Goal: Information Seeking & Learning: Get advice/opinions

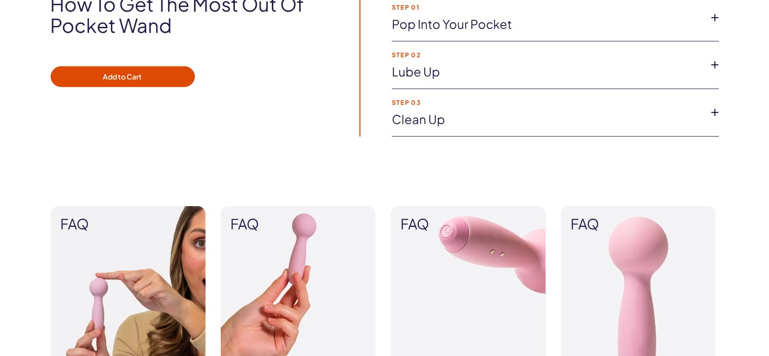
scroll to position [985, 0]
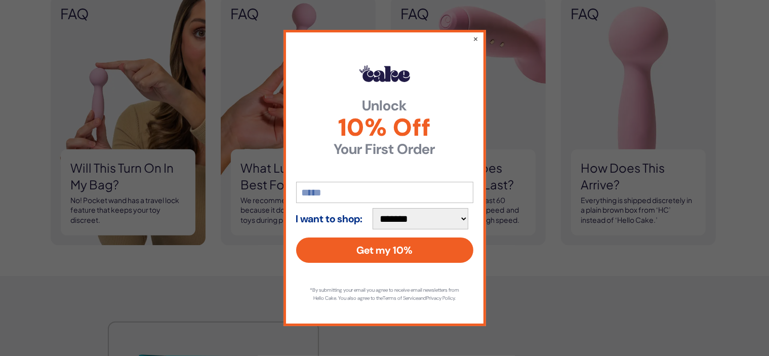
click at [471, 36] on div "**********" at bounding box center [384, 178] width 202 height 296
click at [471, 34] on div "**********" at bounding box center [384, 178] width 202 height 296
click at [472, 35] on div "**********" at bounding box center [384, 178] width 202 height 296
click at [474, 32] on button "×" at bounding box center [475, 38] width 7 height 12
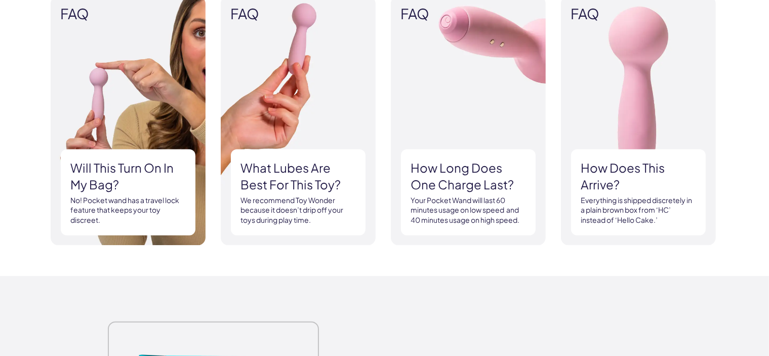
click at [682, 231] on div "How does this arrive? Everything is shipped discretely in a plain brown box fro…" at bounding box center [638, 192] width 135 height 86
click at [643, 155] on div "How does this arrive? Everything is shipped discretely in a plain brown box fro…" at bounding box center [638, 192] width 135 height 86
click at [594, 18] on span "FAQ" at bounding box center [638, 14] width 135 height 16
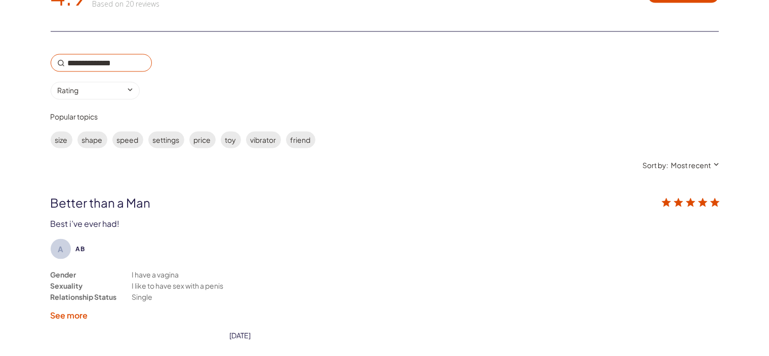
scroll to position [1696, 0]
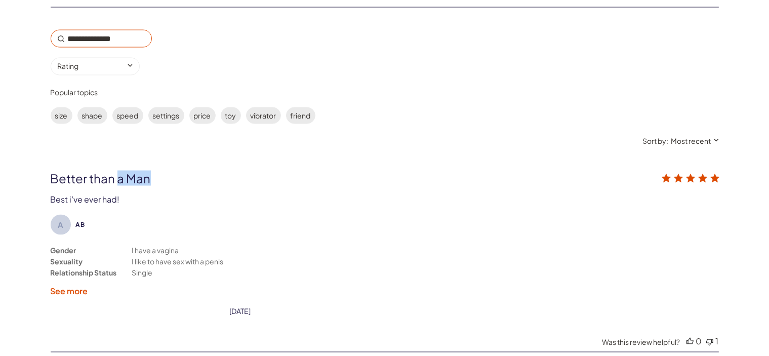
drag, startPoint x: 370, startPoint y: 173, endPoint x: 119, endPoint y: 173, distance: 251.1
click at [119, 173] on div "Better than a Man" at bounding box center [318, 178] width 535 height 15
click at [170, 115] on label "settings" at bounding box center [166, 115] width 36 height 17
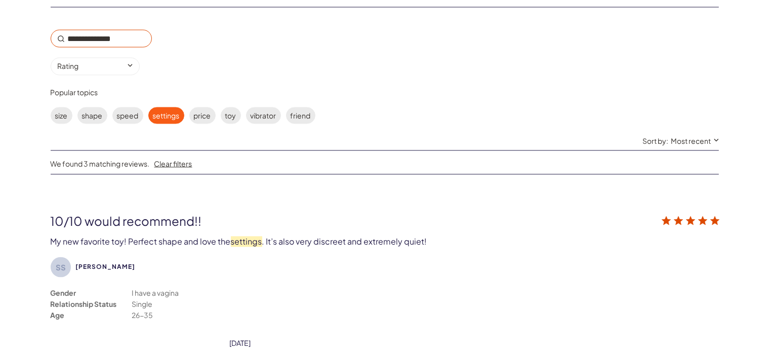
click at [254, 228] on div "10/10 would recommend!! My new favorite toy! Perfect shape and love the setting…" at bounding box center [385, 230] width 668 height 34
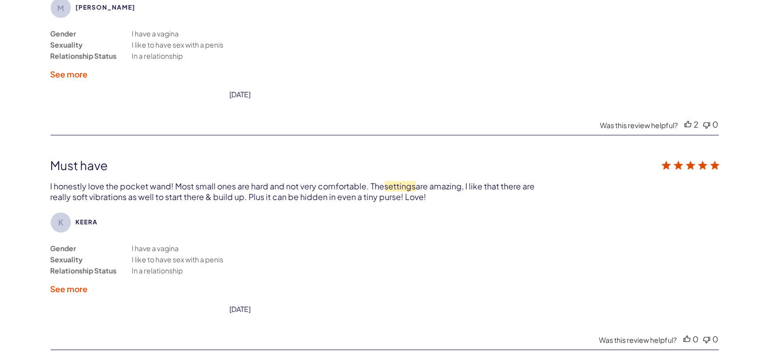
scroll to position [2202, 0]
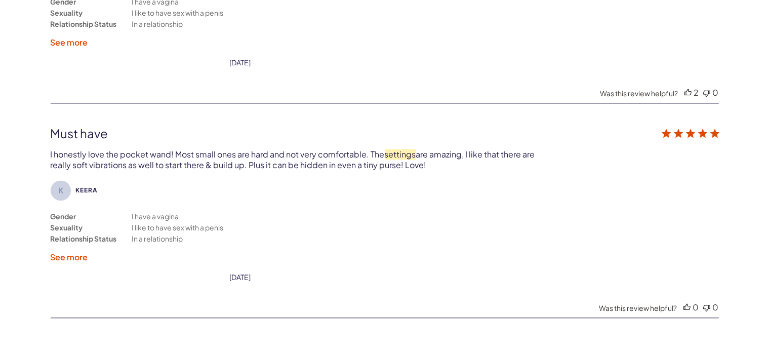
click at [260, 163] on div "I honestly love the pocket wand! Most small ones are hard and not very comforta…" at bounding box center [294, 159] width 486 height 21
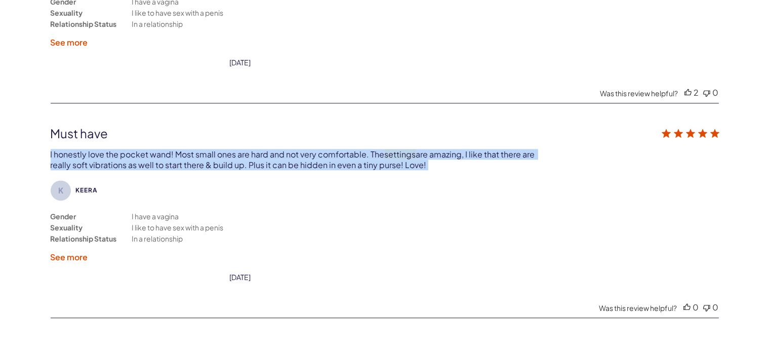
click at [260, 163] on div "I honestly love the pocket wand! Most small ones are hard and not very comforta…" at bounding box center [294, 159] width 486 height 21
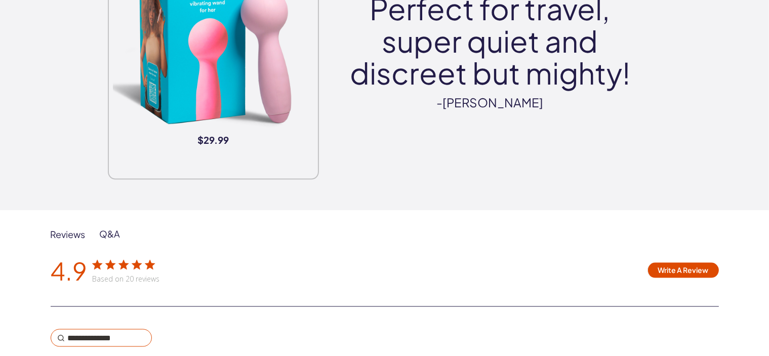
scroll to position [1444, 0]
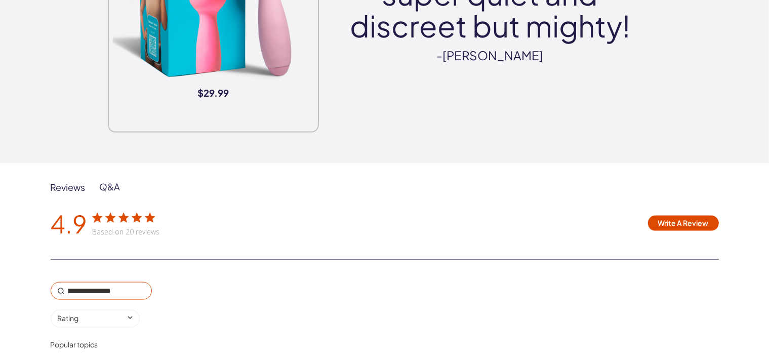
click at [118, 214] on icon "customer reviews" at bounding box center [123, 217] width 11 height 11
click at [73, 183] on div "Reviews" at bounding box center [68, 187] width 35 height 12
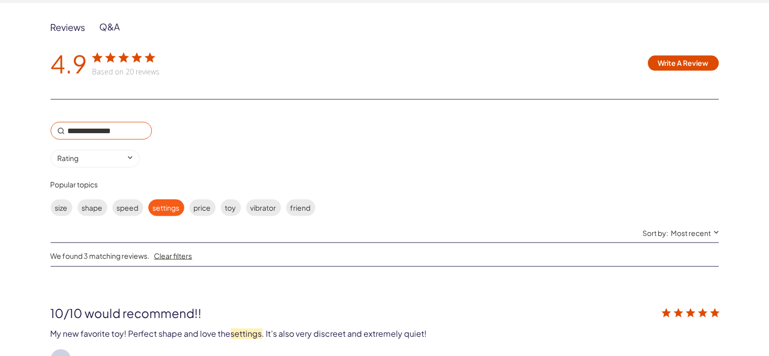
scroll to position [1700, 0]
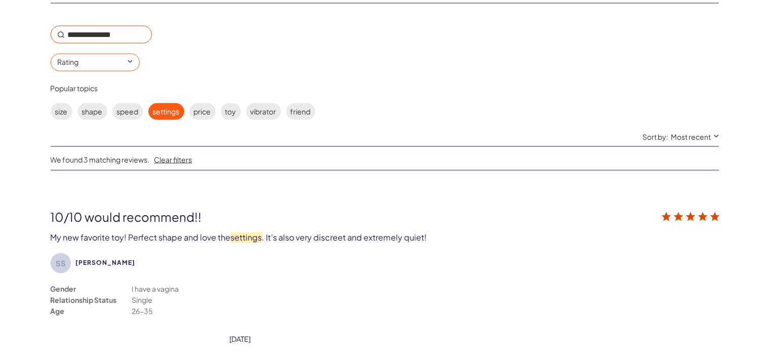
click at [127, 60] on input "0 star rating Rating" at bounding box center [95, 63] width 89 height 18
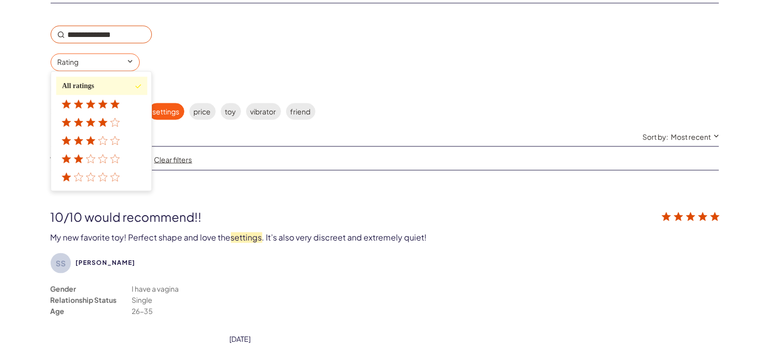
click at [94, 172] on icon "customer reviews" at bounding box center [91, 177] width 10 height 10
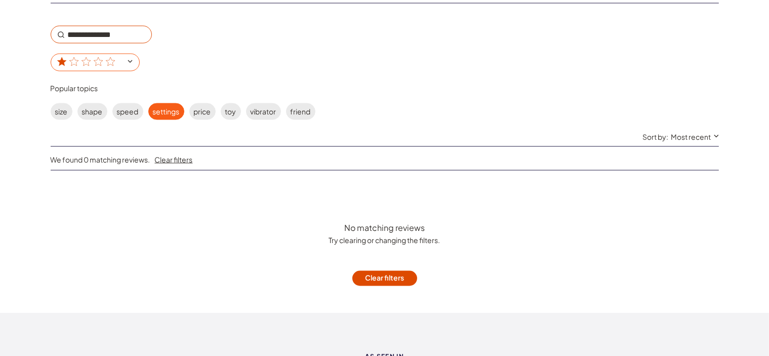
click at [100, 60] on icon "customer reviews" at bounding box center [98, 61] width 9 height 9
click at [100, 60] on input "1 star rating" at bounding box center [95, 63] width 89 height 18
click at [72, 155] on span "We found 0 matching reviews." at bounding box center [101, 159] width 100 height 9
click at [87, 66] on input "1 star rating" at bounding box center [95, 63] width 89 height 18
click at [96, 62] on icon "customer reviews" at bounding box center [98, 62] width 10 height 10
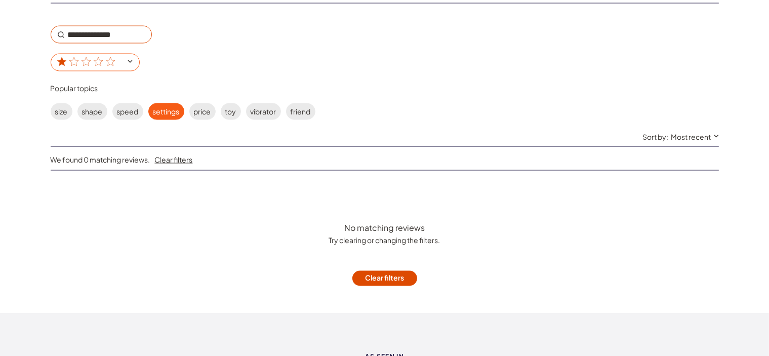
click at [96, 62] on input "1 star rating" at bounding box center [95, 63] width 89 height 18
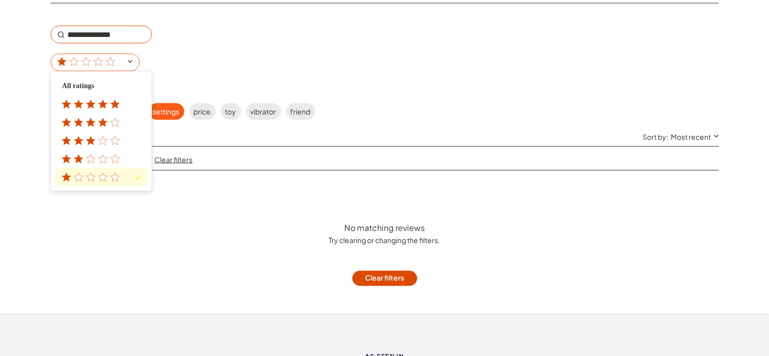
click at [79, 154] on icon "customer reviews" at bounding box center [78, 159] width 10 height 10
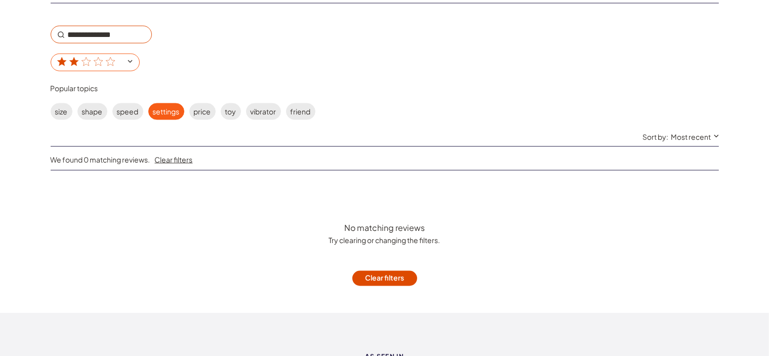
click at [64, 67] on input "2 star rating" at bounding box center [95, 63] width 89 height 18
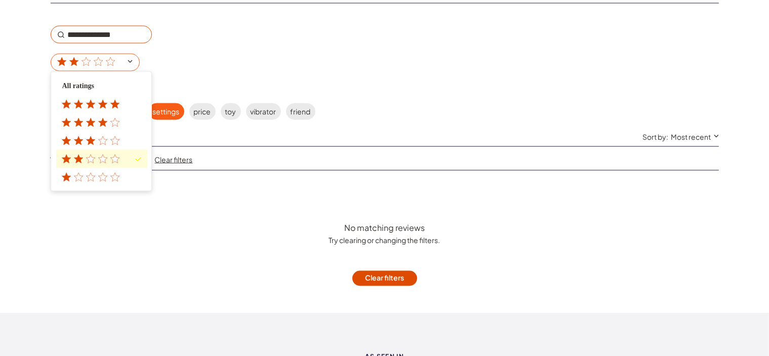
click at [115, 137] on icon "customer reviews" at bounding box center [115, 140] width 9 height 9
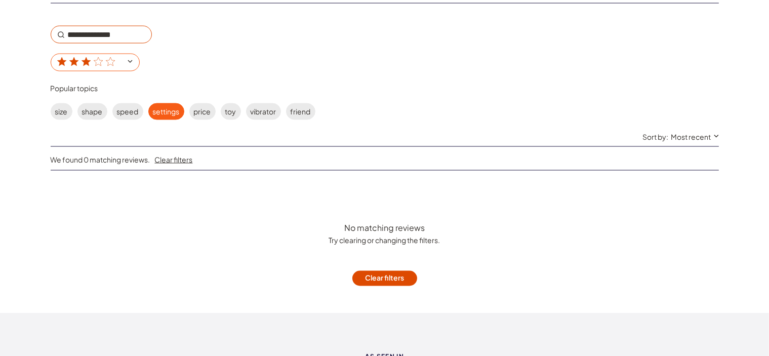
click at [93, 51] on div "3 star rating All ratings 5 star rating 4 star rating 3 star rating 2 star rati…" at bounding box center [151, 49] width 200 height 46
click at [92, 54] on input "3 star rating" at bounding box center [95, 63] width 89 height 18
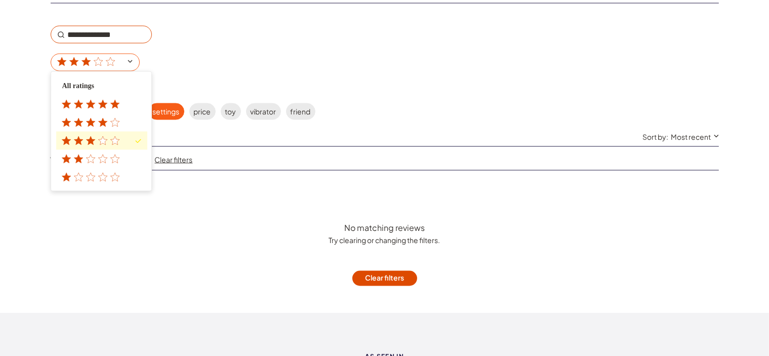
click at [110, 122] on icon "customer reviews" at bounding box center [115, 122] width 10 height 10
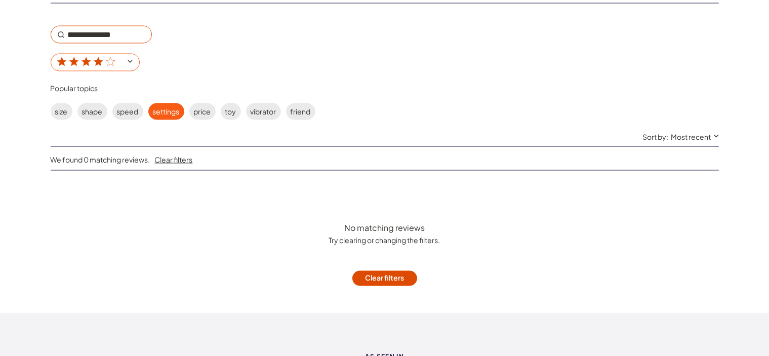
click at [109, 58] on icon "customer reviews" at bounding box center [111, 62] width 10 height 10
click at [109, 58] on input "4 star rating" at bounding box center [95, 63] width 89 height 18
click at [106, 57] on icon "customer reviews" at bounding box center [111, 62] width 10 height 10
click at [106, 56] on input "4 star rating" at bounding box center [95, 63] width 89 height 18
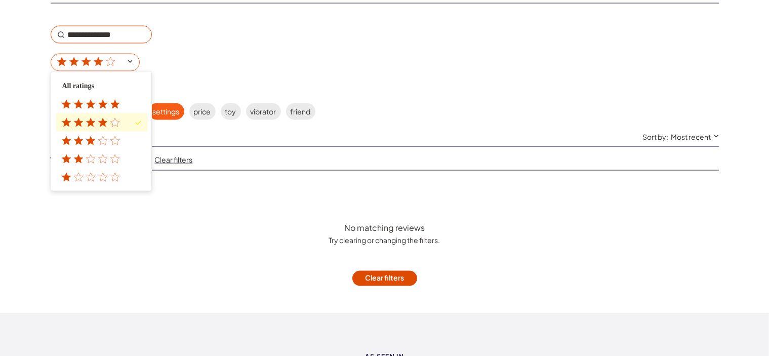
click at [116, 102] on icon "customer reviews" at bounding box center [115, 104] width 9 height 9
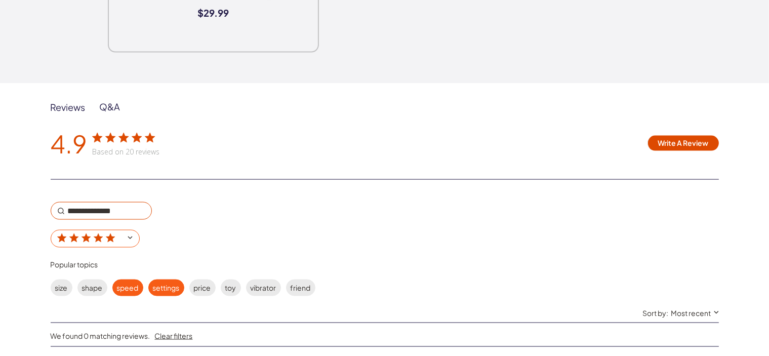
scroll to position [1669, 0]
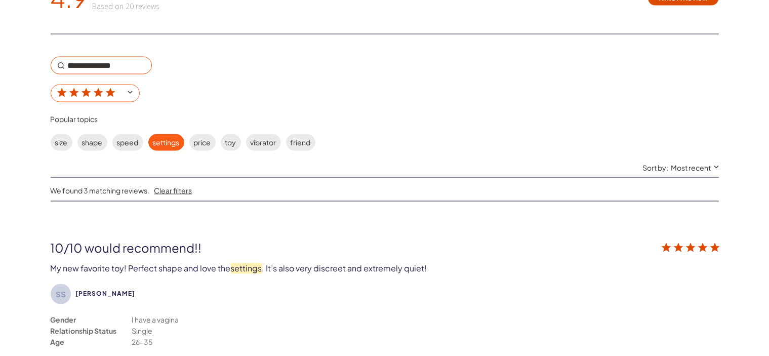
click at [106, 94] on icon "customer reviews" at bounding box center [111, 93] width 10 height 10
click at [106, 94] on input "5 star rating" at bounding box center [95, 94] width 89 height 18
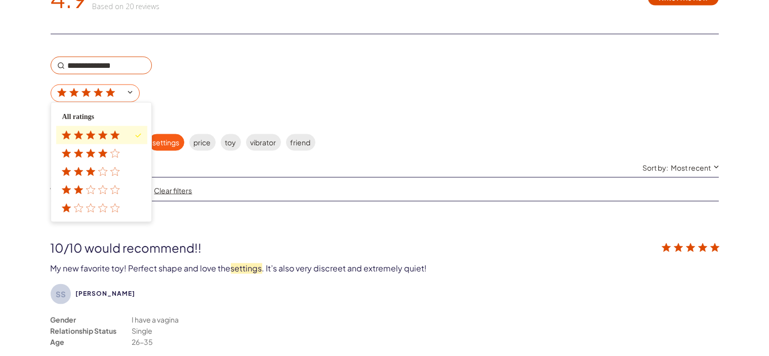
click at [97, 149] on div "4 star rating" at bounding box center [92, 153] width 61 height 8
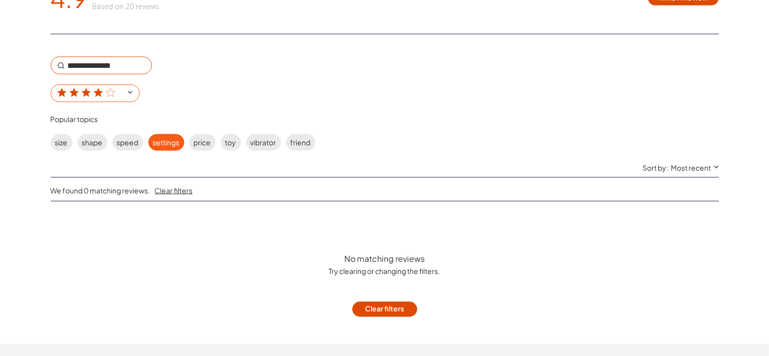
click at [107, 89] on icon "customer reviews" at bounding box center [111, 93] width 10 height 10
click at [107, 89] on input "4 star rating" at bounding box center [95, 94] width 89 height 18
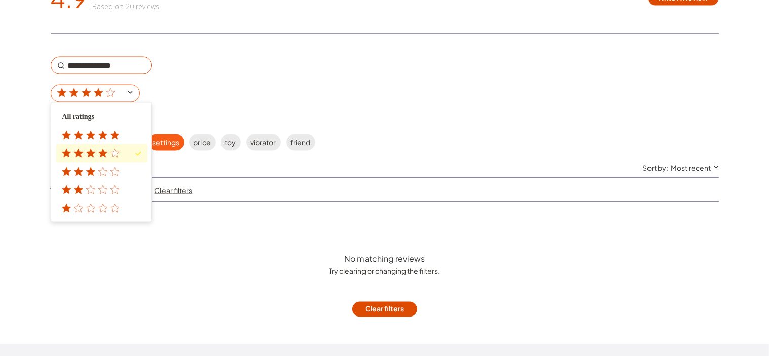
click at [101, 167] on icon "customer reviews" at bounding box center [103, 172] width 10 height 10
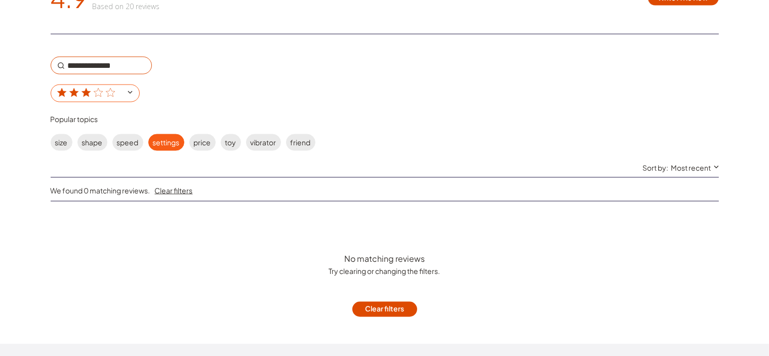
scroll to position [1604, 0]
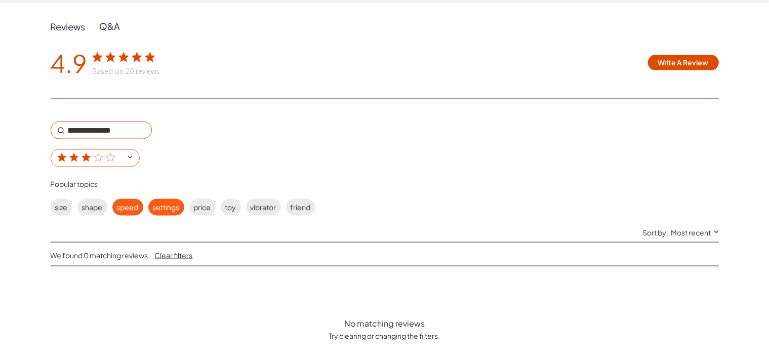
click at [119, 210] on label "speed" at bounding box center [127, 207] width 31 height 17
click at [124, 210] on label "speed" at bounding box center [127, 207] width 31 height 17
click at [102, 155] on icon "customer reviews" at bounding box center [98, 157] width 9 height 9
click at [102, 155] on input "3 star rating" at bounding box center [95, 158] width 89 height 18
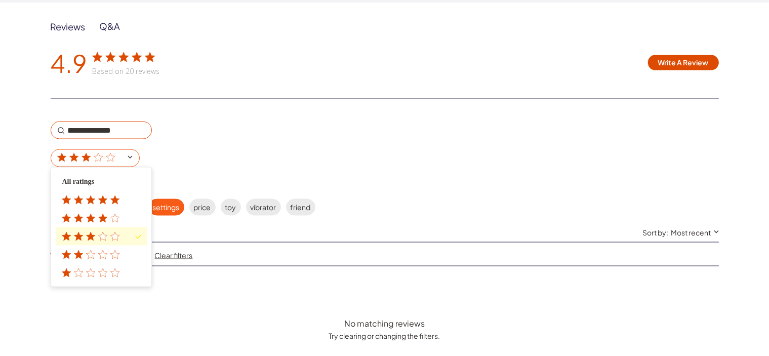
click at [99, 180] on span "All ratings" at bounding box center [101, 182] width 91 height 18
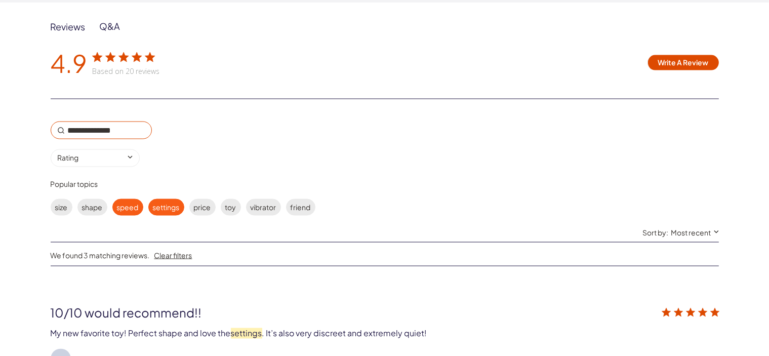
click at [131, 207] on label "speed" at bounding box center [127, 207] width 31 height 17
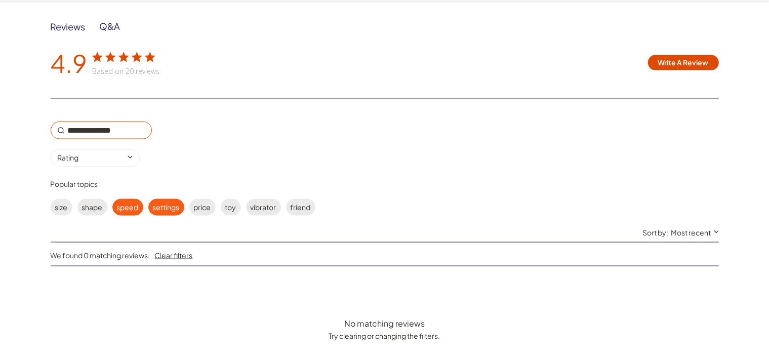
click at [168, 200] on label "settings" at bounding box center [166, 207] width 36 height 17
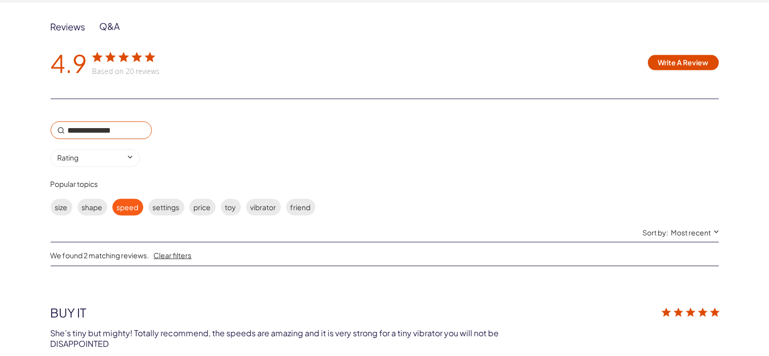
scroll to position [1732, 0]
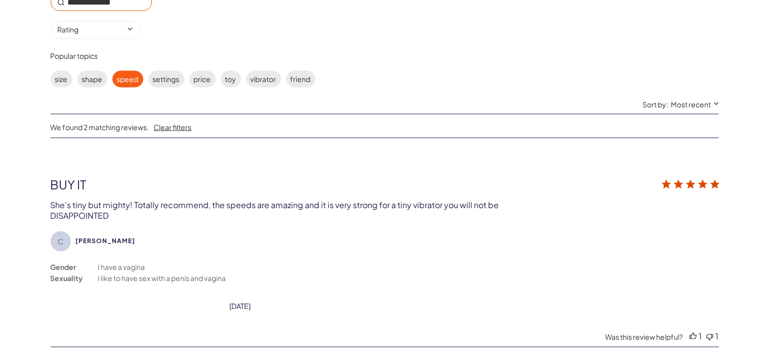
click at [126, 79] on label "speed" at bounding box center [127, 79] width 31 height 17
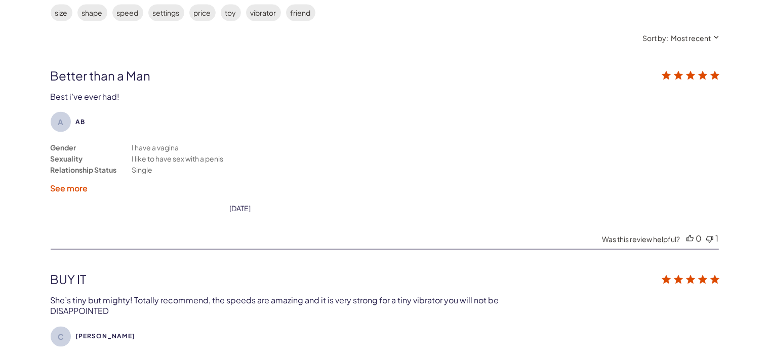
scroll to position [1813, 0]
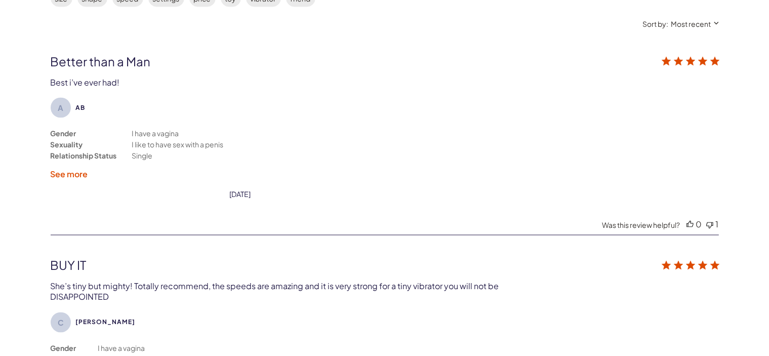
click at [59, 175] on label "See more" at bounding box center [69, 174] width 37 height 11
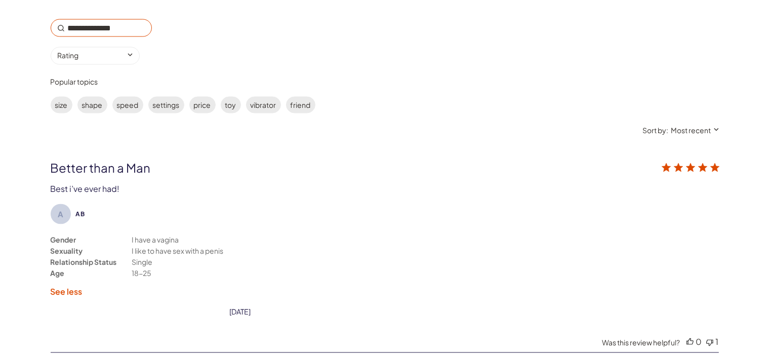
scroll to position [1949, 0]
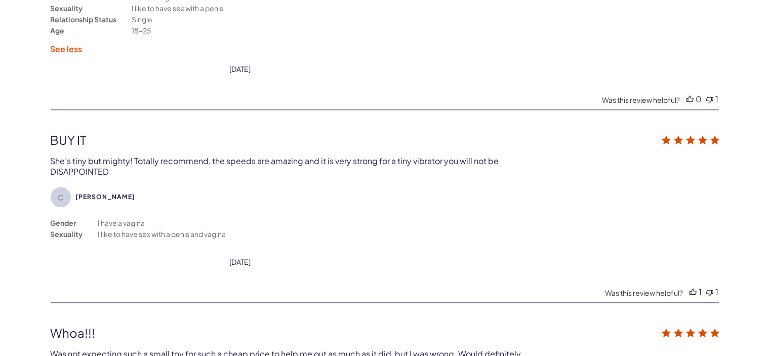
click at [103, 155] on div "She’s tiny but mighty! Totally recommend, the speeds are amazing and it is very…" at bounding box center [276, 165] width 450 height 21
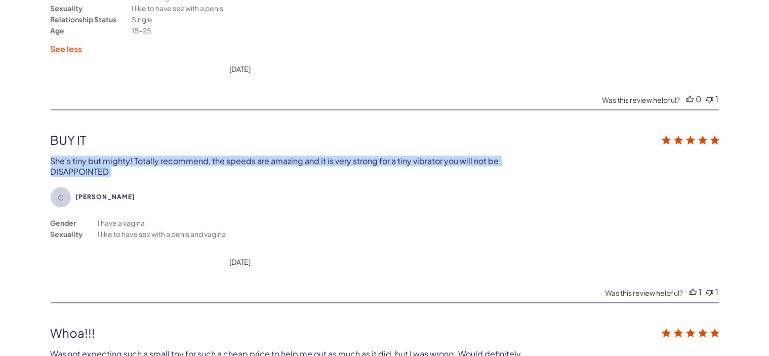
click at [103, 155] on div "She’s tiny but mighty! Totally recommend, the speeds are amazing and it is very…" at bounding box center [276, 165] width 450 height 21
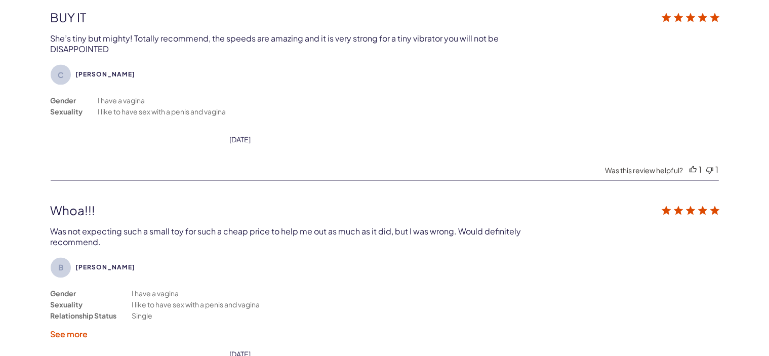
scroll to position [2118, 0]
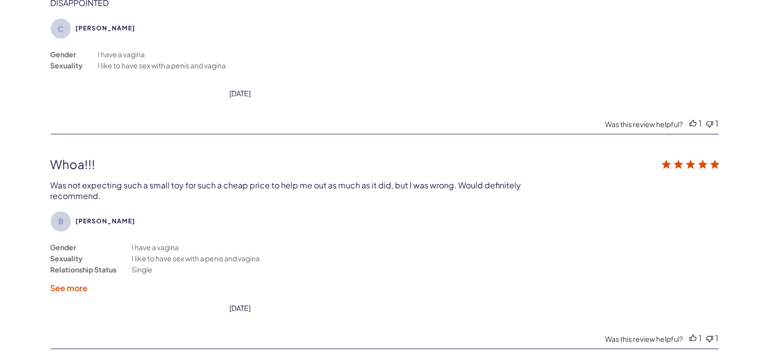
click at [102, 164] on div "Whoa!!! Was not expecting such a small toy for such a cheap price to help me ou…" at bounding box center [385, 178] width 668 height 45
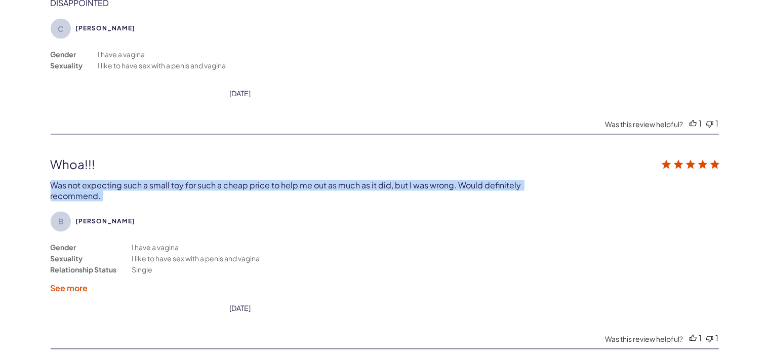
click at [102, 164] on div "Whoa!!! Was not expecting such a small toy for such a cheap price to help me ou…" at bounding box center [385, 178] width 668 height 45
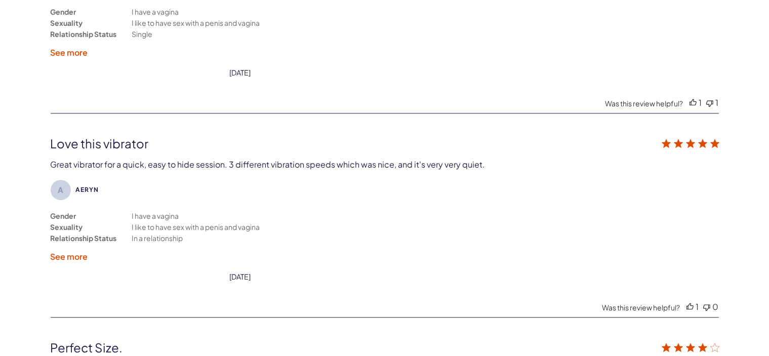
scroll to position [2353, 0]
click at [123, 159] on div "Great vibrator for a quick, easy to hide session. 3 different vibration speeds …" at bounding box center [268, 164] width 435 height 11
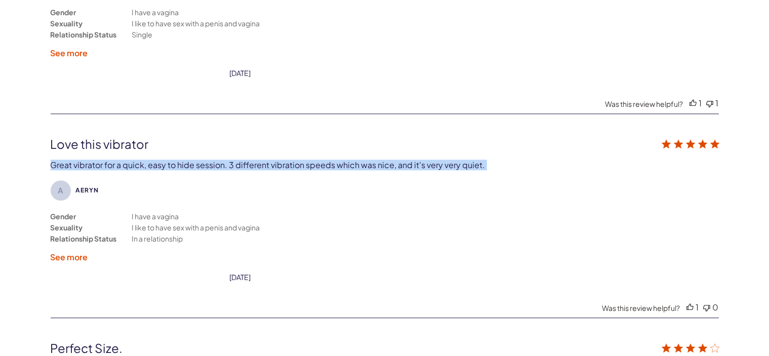
click at [123, 159] on div "Great vibrator for a quick, easy to hide session. 3 different vibration speeds …" at bounding box center [268, 164] width 435 height 11
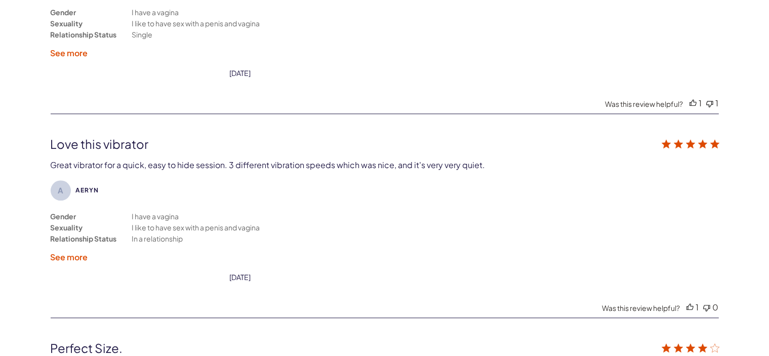
scroll to position [2607, 0]
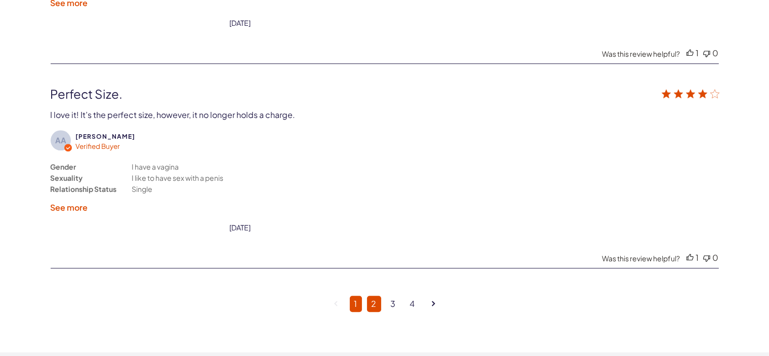
click at [367, 296] on link "2" at bounding box center [374, 304] width 14 height 16
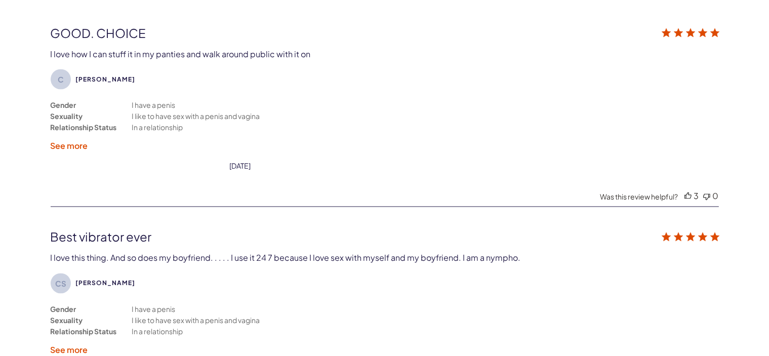
scroll to position [1839, 0]
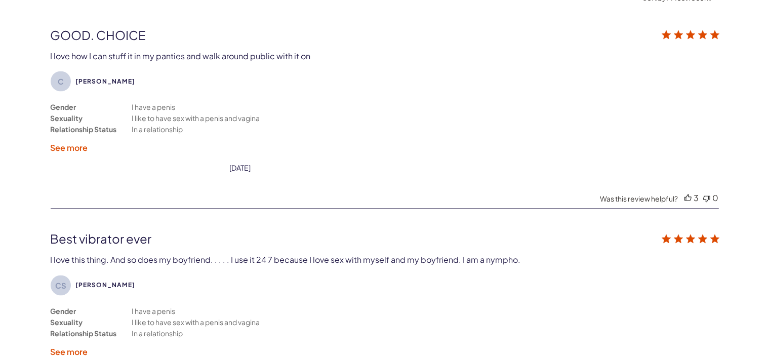
click at [62, 145] on label "See more" at bounding box center [69, 148] width 37 height 11
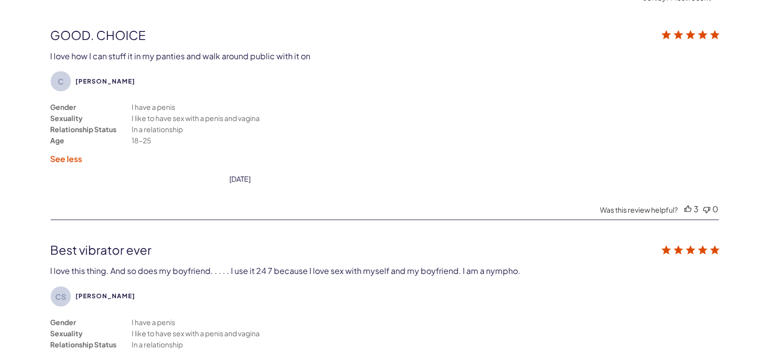
click at [63, 154] on label "See less" at bounding box center [67, 159] width 32 height 11
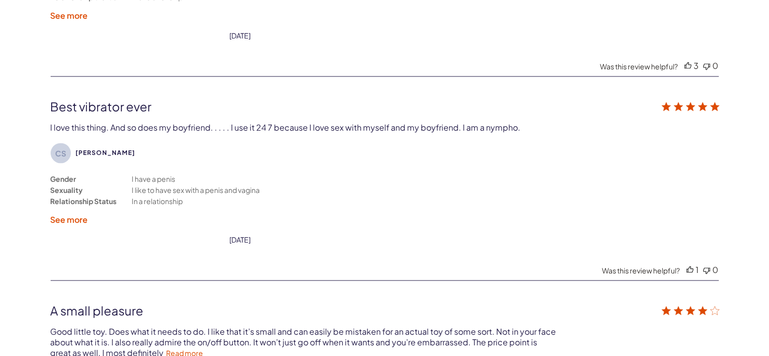
scroll to position [1973, 0]
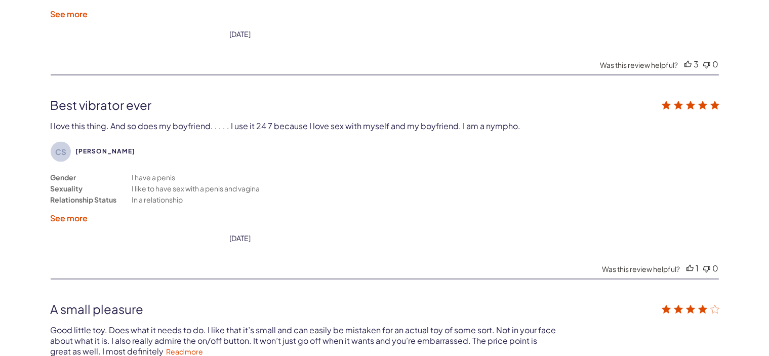
click at [170, 126] on div "I love this thing. And so does my boyfriend. . . . . I use it 24 7 because I lo…" at bounding box center [286, 125] width 470 height 11
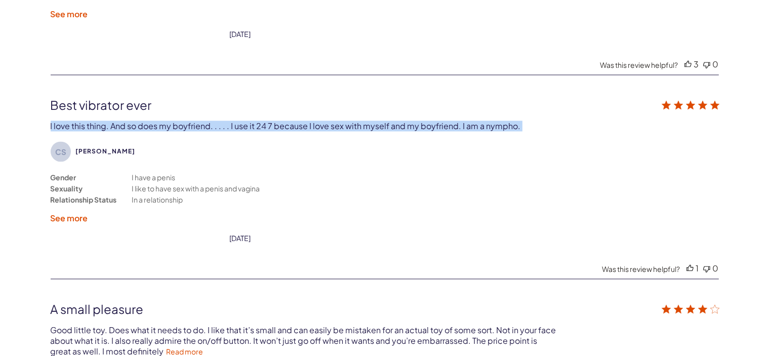
click at [170, 126] on div "I love this thing. And so does my boyfriend. . . . . I use it 24 7 because I lo…" at bounding box center [286, 125] width 470 height 11
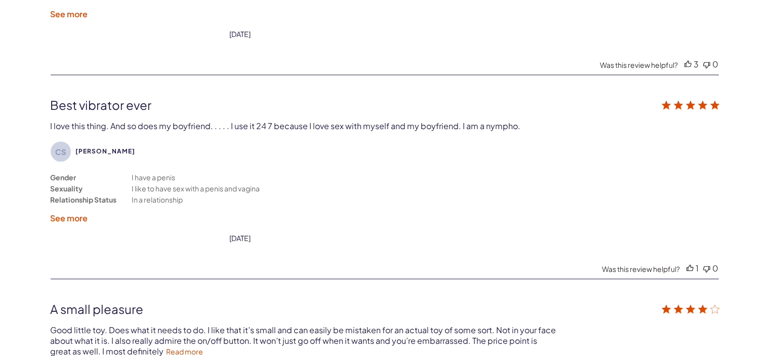
click at [67, 213] on label "See more" at bounding box center [69, 218] width 37 height 11
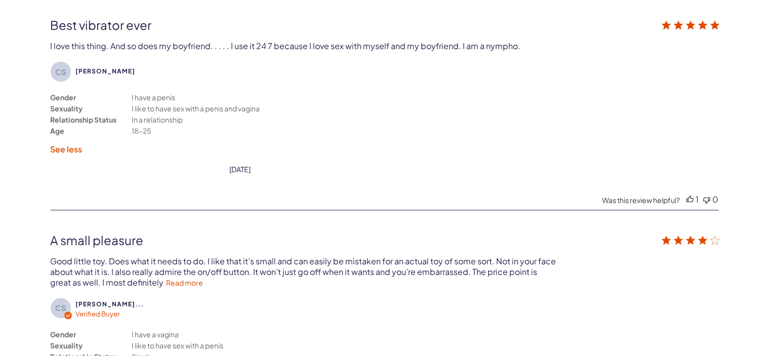
scroll to position [2159, 0]
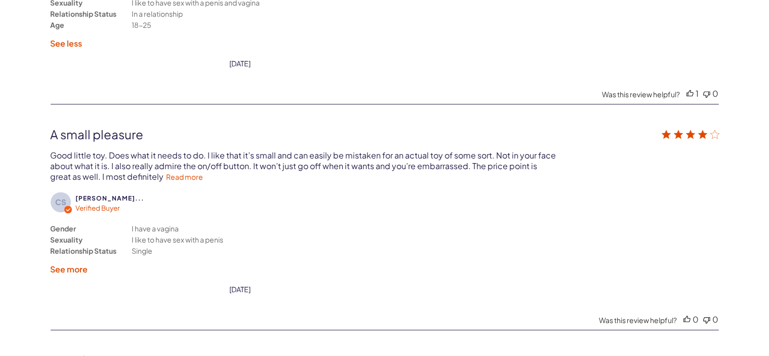
click at [148, 154] on div "Good little toy. Does what it needs to do. I like that it’s small and can easil…" at bounding box center [304, 166] width 507 height 32
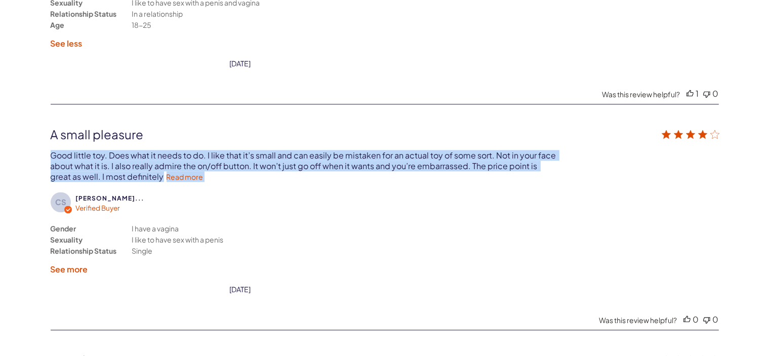
click at [148, 154] on div "Good little toy. Does what it needs to do. I like that it’s small and can easil…" at bounding box center [304, 166] width 507 height 32
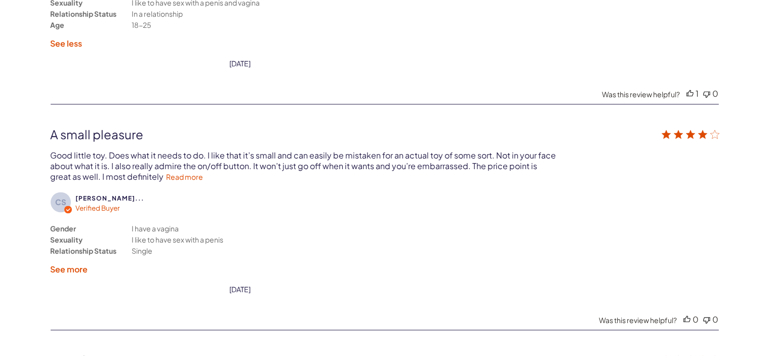
click at [162, 178] on div "CS [PERSON_NAME]... Verified Buyer Gender Sexuality Relationship Status I have …" at bounding box center [385, 210] width 668 height 167
click at [174, 172] on link "Read more" at bounding box center [185, 176] width 37 height 9
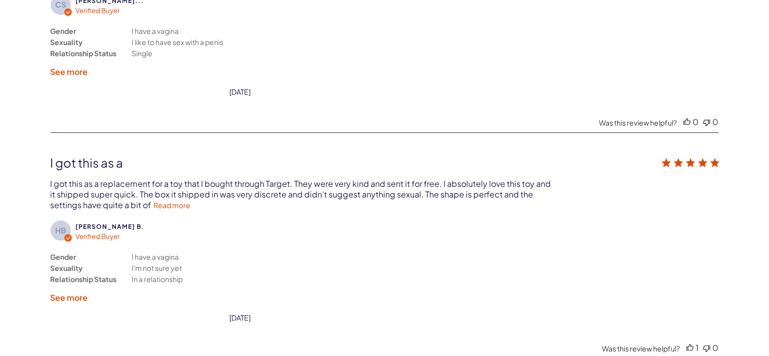
scroll to position [2380, 0]
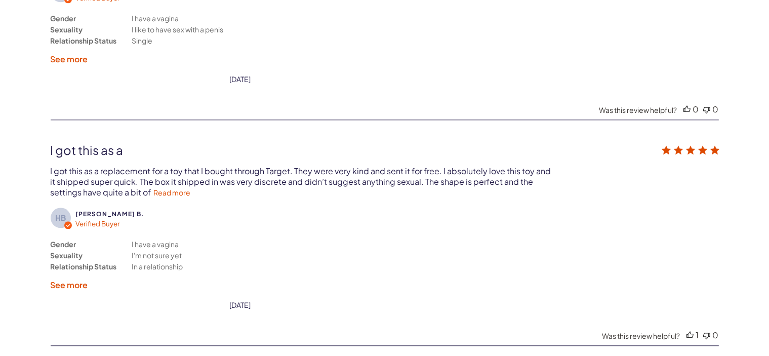
click at [233, 166] on div "I got this as a replacement for a toy that I bought through Target. They were v…" at bounding box center [302, 182] width 502 height 32
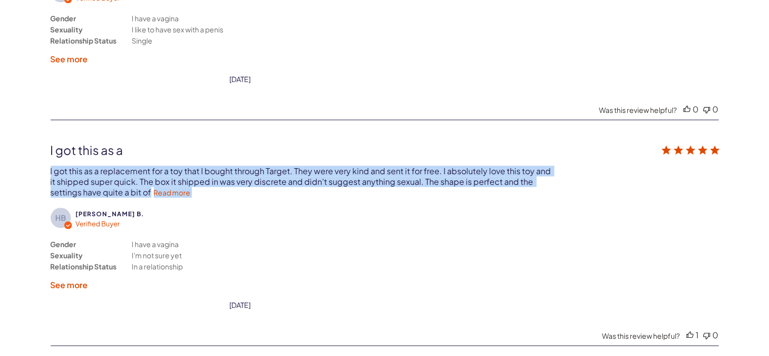
click at [233, 166] on div "I got this as a replacement for a toy that I bought through Target. They were v…" at bounding box center [302, 182] width 502 height 32
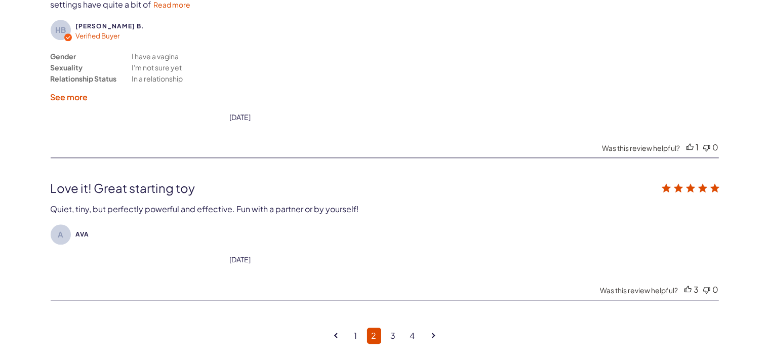
click at [210, 203] on div "Quiet, tiny, but perfectly powerful and effective. Fun with a partner or by you…" at bounding box center [205, 208] width 309 height 11
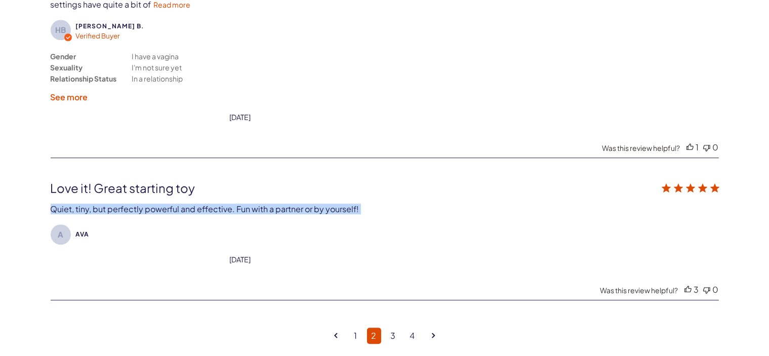
click at [210, 203] on div "Quiet, tiny, but perfectly powerful and effective. Fun with a partner or by you…" at bounding box center [205, 208] width 309 height 11
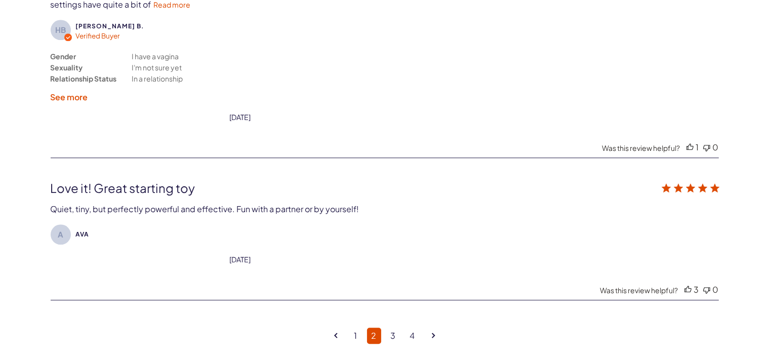
scroll to position [2686, 0]
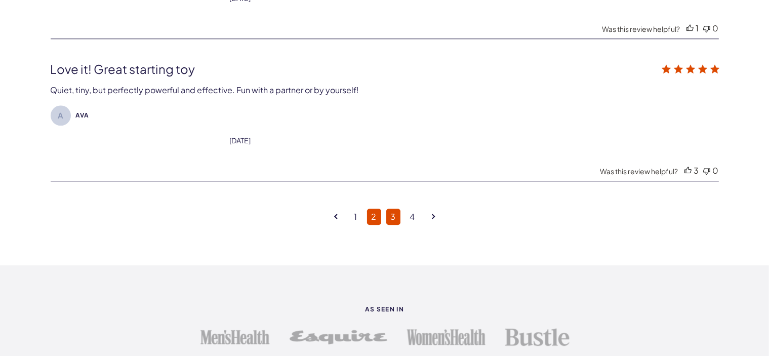
click at [389, 209] on link "3" at bounding box center [393, 217] width 14 height 16
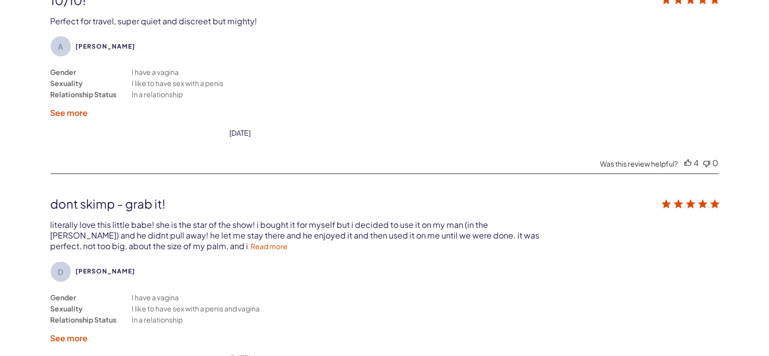
scroll to position [1928, 0]
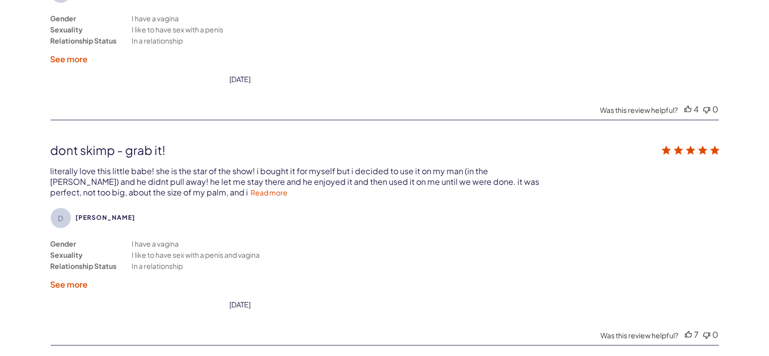
click at [67, 172] on div "literally love this little babe! she is the star of the show! i bought it for m…" at bounding box center [296, 182] width 491 height 32
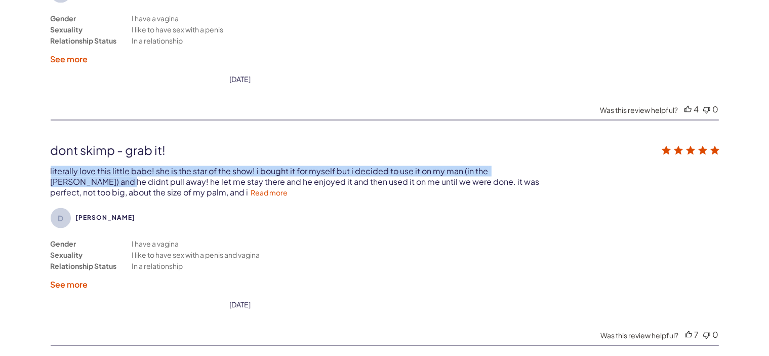
click at [67, 172] on div "literally love this little babe! she is the star of the show! i bought it for m…" at bounding box center [296, 182] width 491 height 32
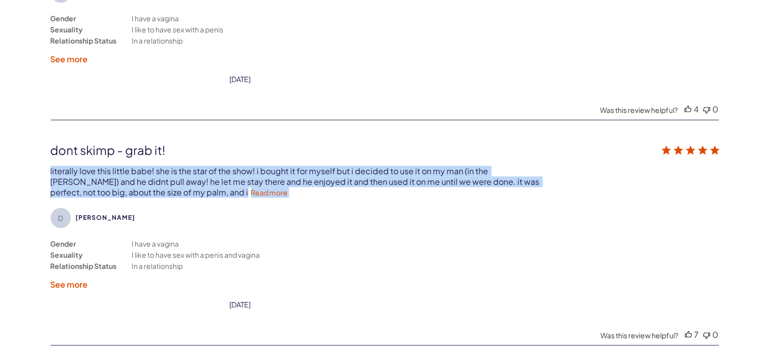
click at [67, 172] on div "literally love this little babe! she is the star of the show! i bought it for m…" at bounding box center [296, 182] width 491 height 32
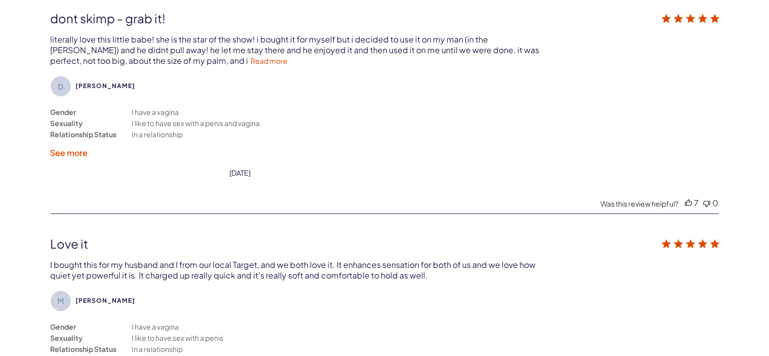
scroll to position [2159, 0]
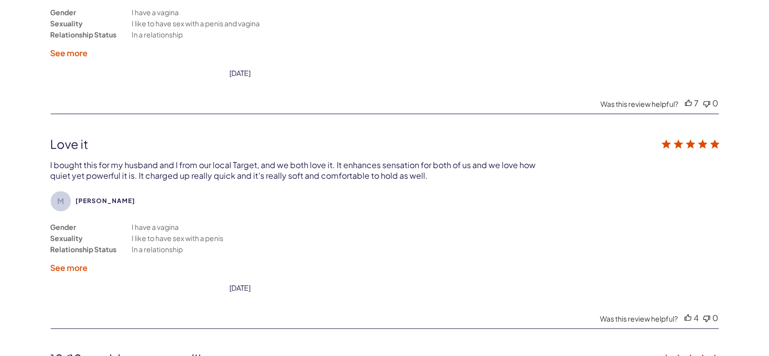
click at [67, 172] on div "I bought this for my husband and I from our local Target, and we both love it. …" at bounding box center [294, 169] width 487 height 21
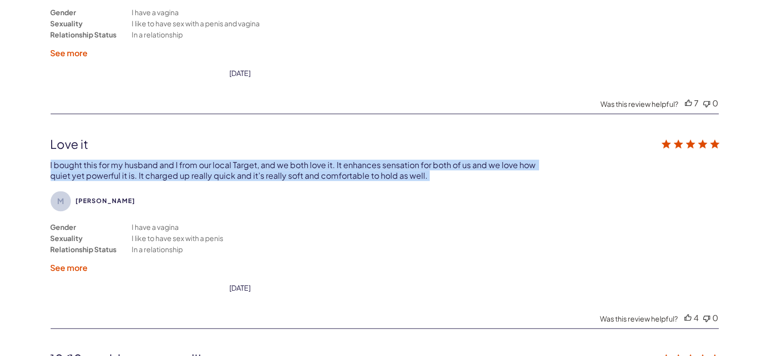
click at [67, 172] on div "I bought this for my husband and I from our local Target, and we both love it. …" at bounding box center [294, 169] width 487 height 21
